Goal: Task Accomplishment & Management: Use online tool/utility

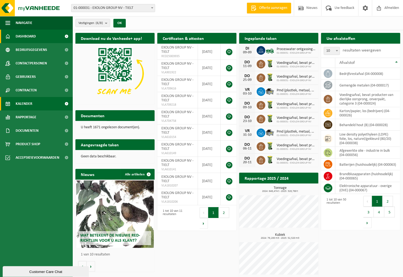
click at [30, 102] on span "Kalender" at bounding box center [24, 103] width 17 height 13
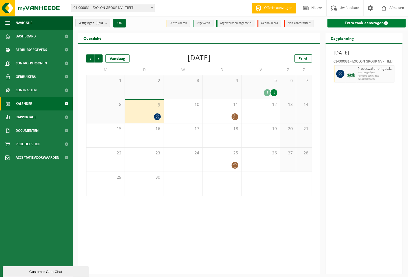
click at [362, 21] on link "Extra taak aanvragen" at bounding box center [366, 23] width 78 height 9
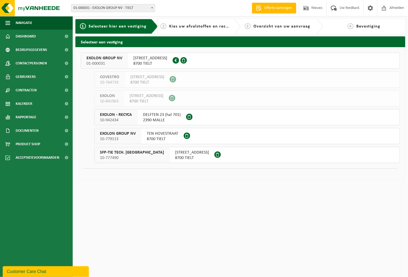
click at [105, 61] on span "01-000031" at bounding box center [104, 63] width 36 height 5
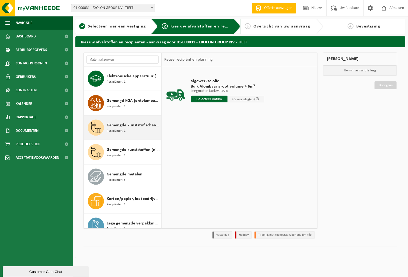
click at [129, 127] on span "Gemengde kunststof schaafsel en [GEOGRAPHIC_DATA]" at bounding box center [133, 125] width 53 height 6
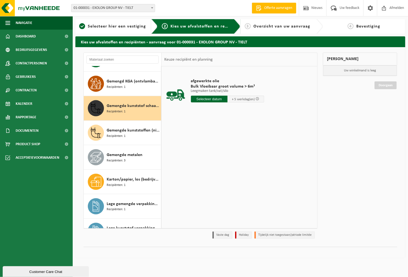
scroll to position [319, 0]
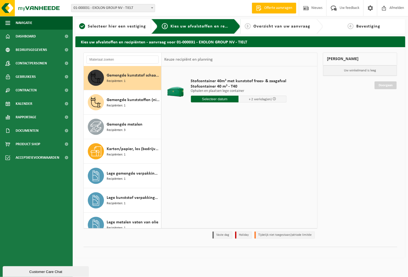
click at [218, 96] on input "text" at bounding box center [215, 99] width 48 height 7
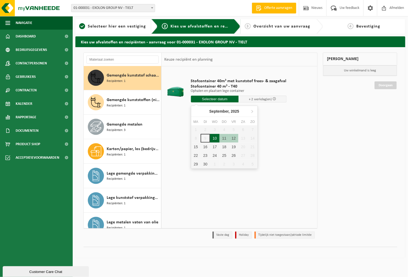
click at [211, 138] on div "10" at bounding box center [214, 138] width 9 height 9
type input "Van [DATE]"
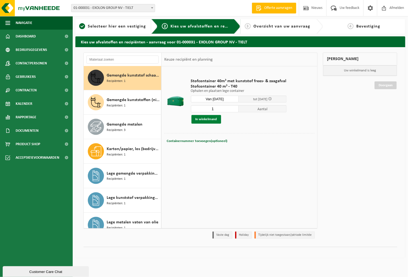
click at [210, 120] on button "In winkelmand" at bounding box center [206, 119] width 30 height 9
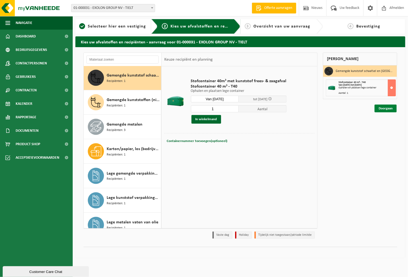
click at [386, 109] on link "Doorgaan" at bounding box center [386, 108] width 22 height 8
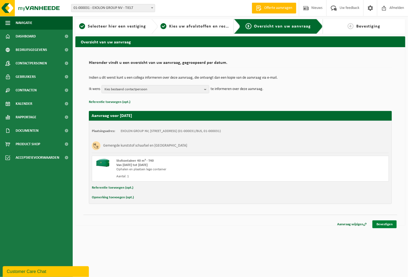
click at [384, 225] on link "Bevestigen" at bounding box center [384, 224] width 24 height 8
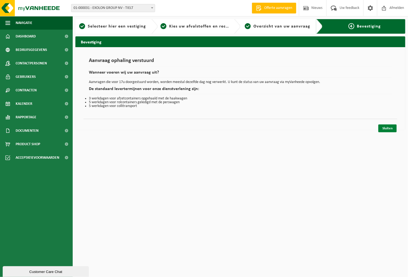
click at [392, 125] on link "Sluiten" at bounding box center [387, 128] width 18 height 8
